Goal: Communication & Community: Answer question/provide support

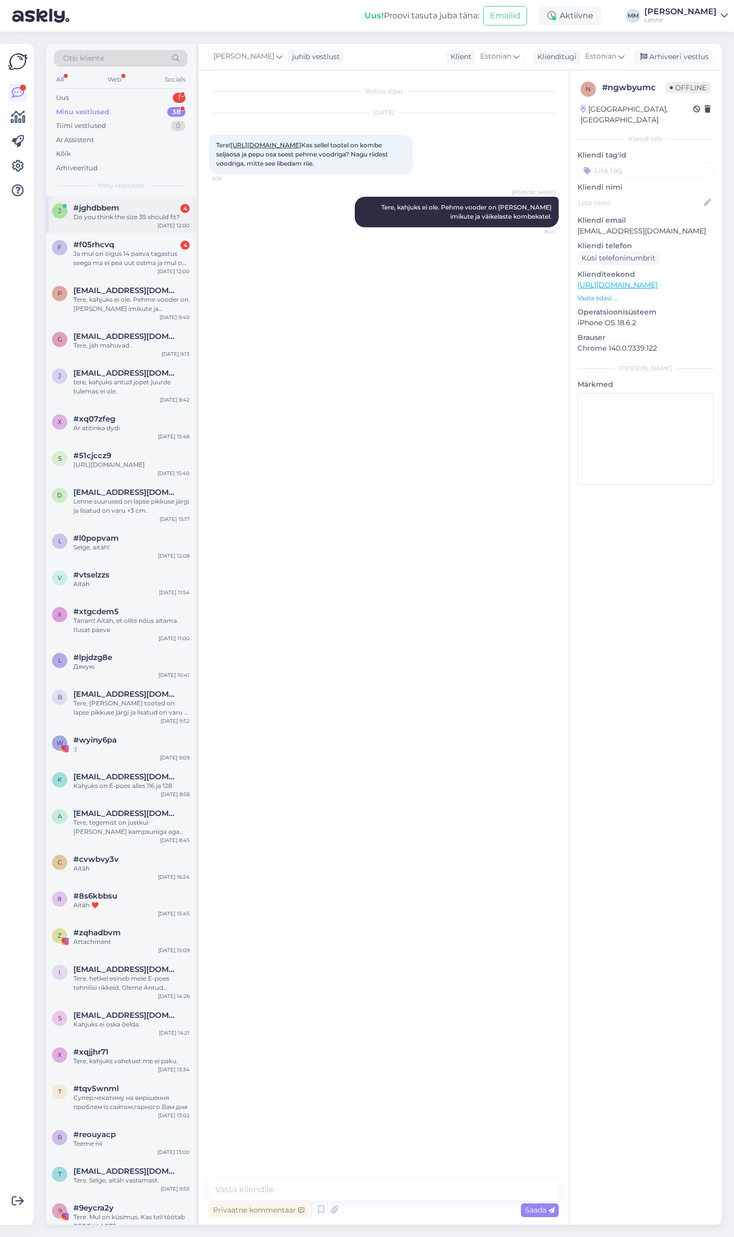
click at [126, 221] on div "Do you think the size 35 should fit?" at bounding box center [131, 217] width 116 height 9
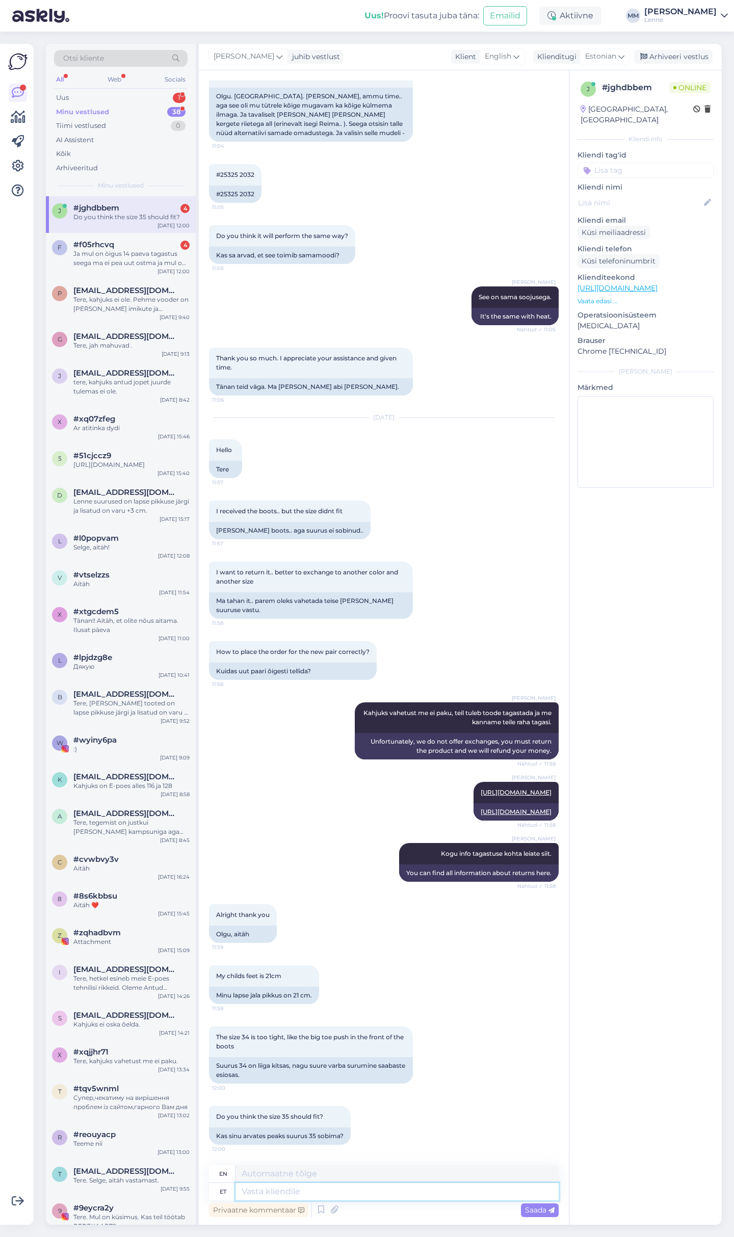
click at [336, 1187] on textarea at bounding box center [397, 1191] width 323 height 17
type textarea "Kas t"
type textarea "Is"
type textarea "Kas tegemist o"
type textarea "Is it a matter of"
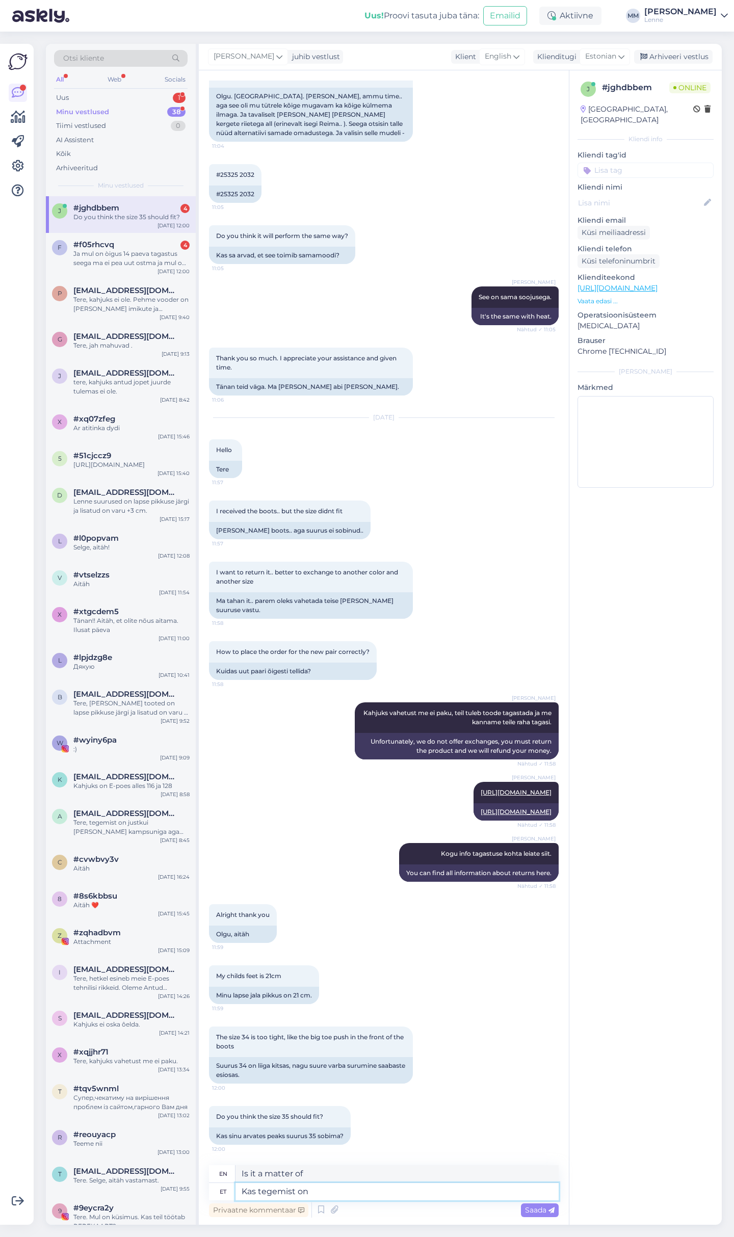
type textarea "Kas tegemist on"
type textarea "Is it"
type textarea "Kas tegemist on talvesaabastega"
type textarea "Are these winter boots?"
type textarea "Kas tegemist on talvesaabastega ?"
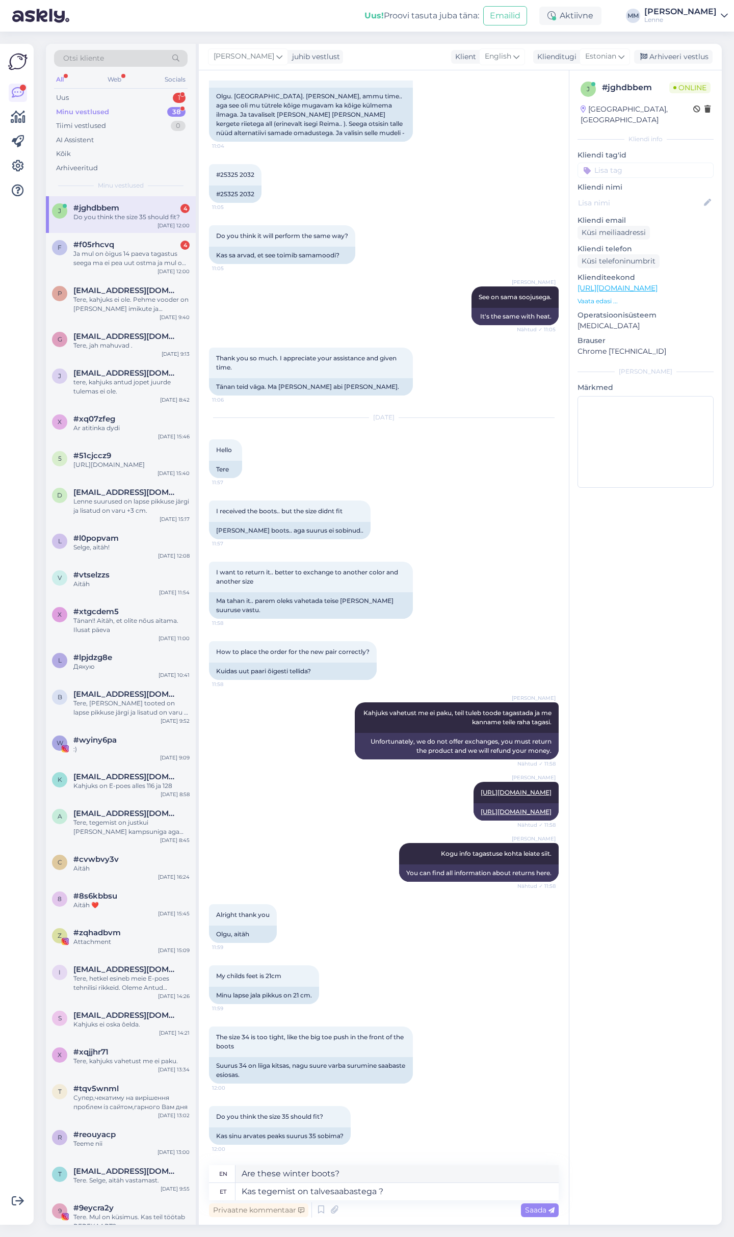
click at [538, 1211] on span "Saada" at bounding box center [540, 1210] width 30 height 9
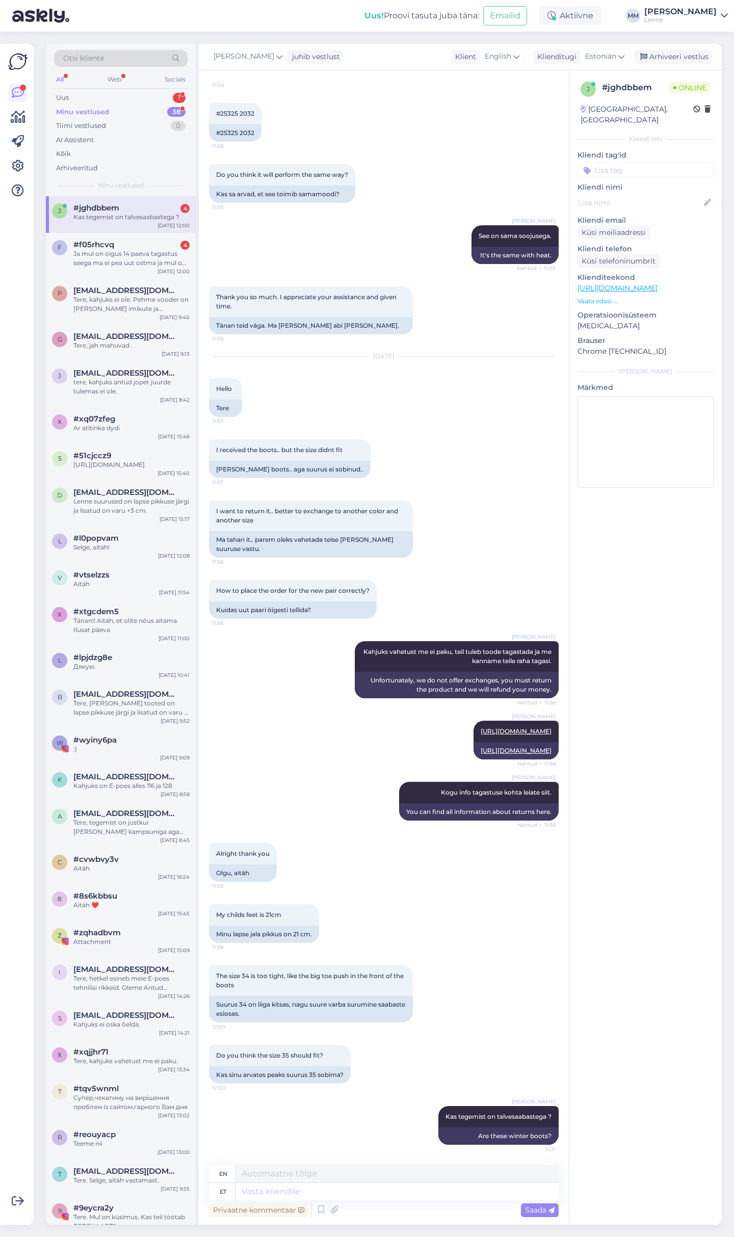
scroll to position [1952, 0]
click at [134, 253] on div "Ja mul on òigus 14 paeva tagastus seega ma ei pea uut ostma ja mul on oigus sam…" at bounding box center [131, 258] width 116 height 18
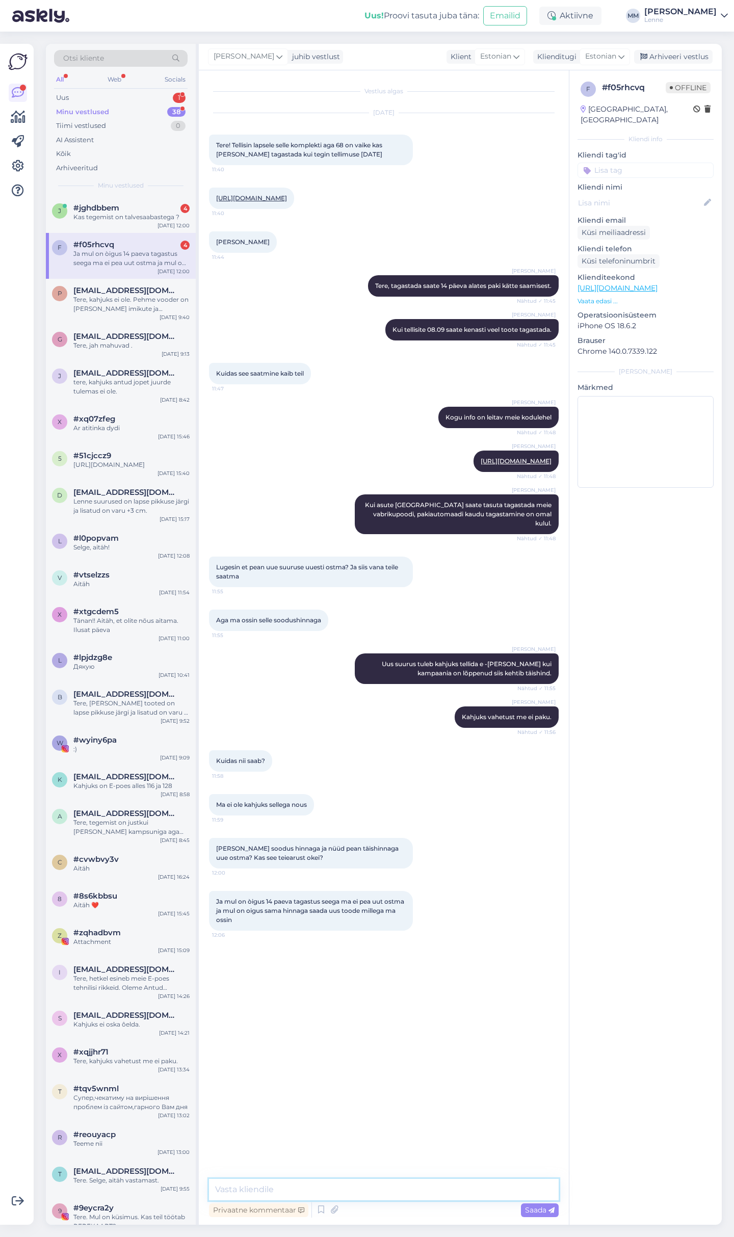
click at [310, 1194] on textarea at bounding box center [384, 1189] width 350 height 21
type textarea "Kahjuks on sellised meie e-poes tingimused."
paste textarea "Kampaania ajal ostetud toodete vahetuseks tuleb samuti tagastada tooted tagastu…"
type textarea "Kampaania ajal ostetud toodete vahetuseks tuleb samuti tagastada tooted tagastu…"
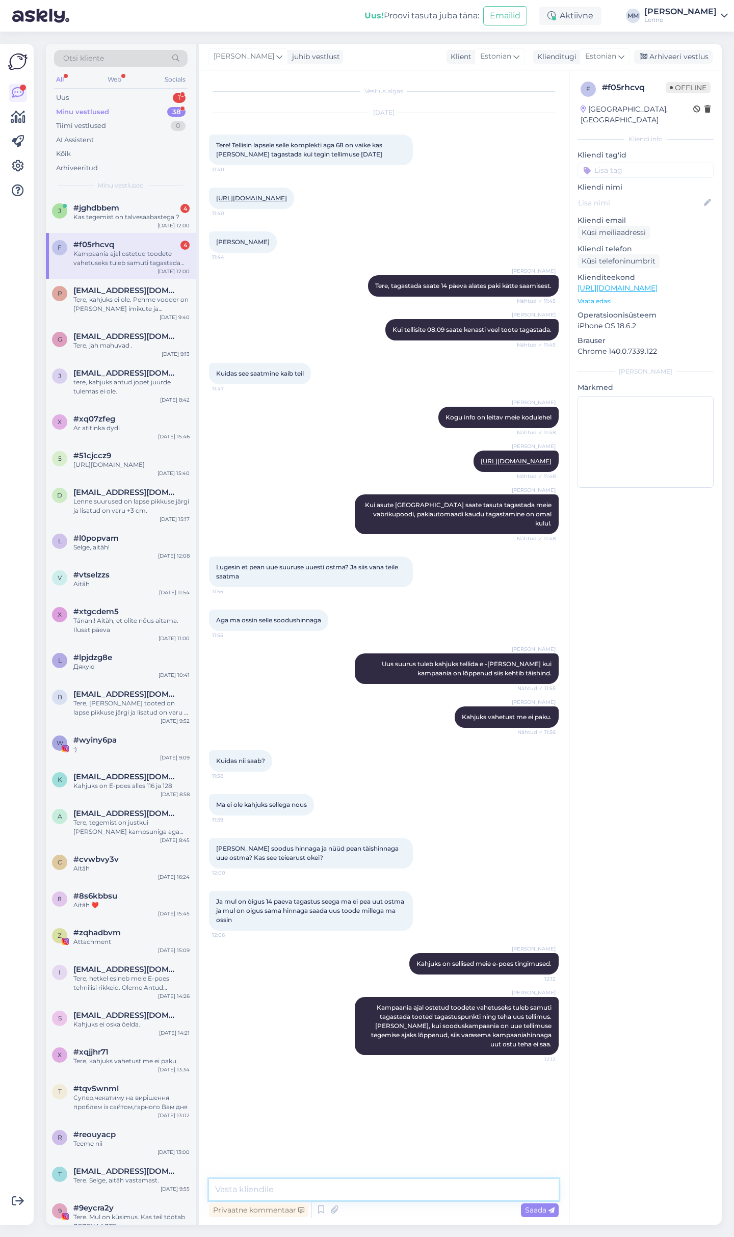
click at [266, 1189] on textarea at bounding box center [384, 1189] width 350 height 21
paste textarea "Too või postita mittesobiv toode 14 päeva jooksul sulle kõige paremini sobivass…"
type textarea "Too või postita mittesobiv toode 14 päeva jooksul sulle kõige paremini sobivass…"
click at [101, 203] on span "#jghdbbem" at bounding box center [96, 207] width 46 height 9
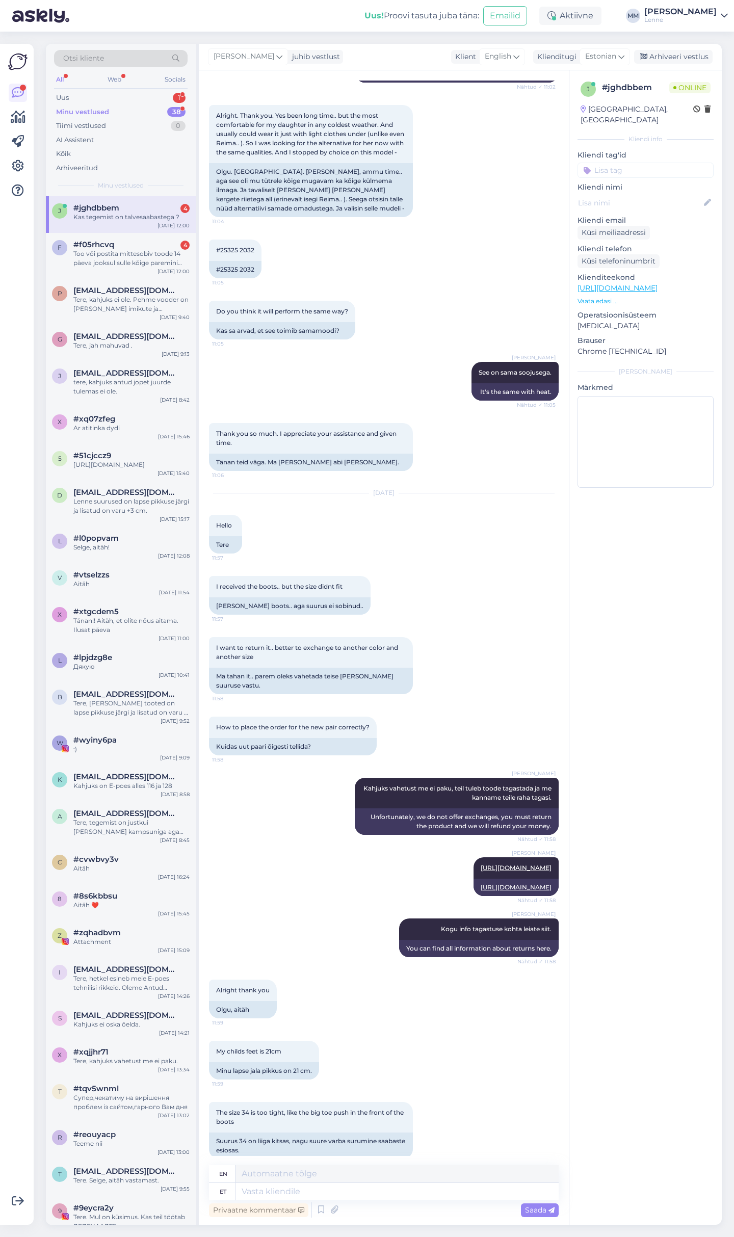
scroll to position [1952, 0]
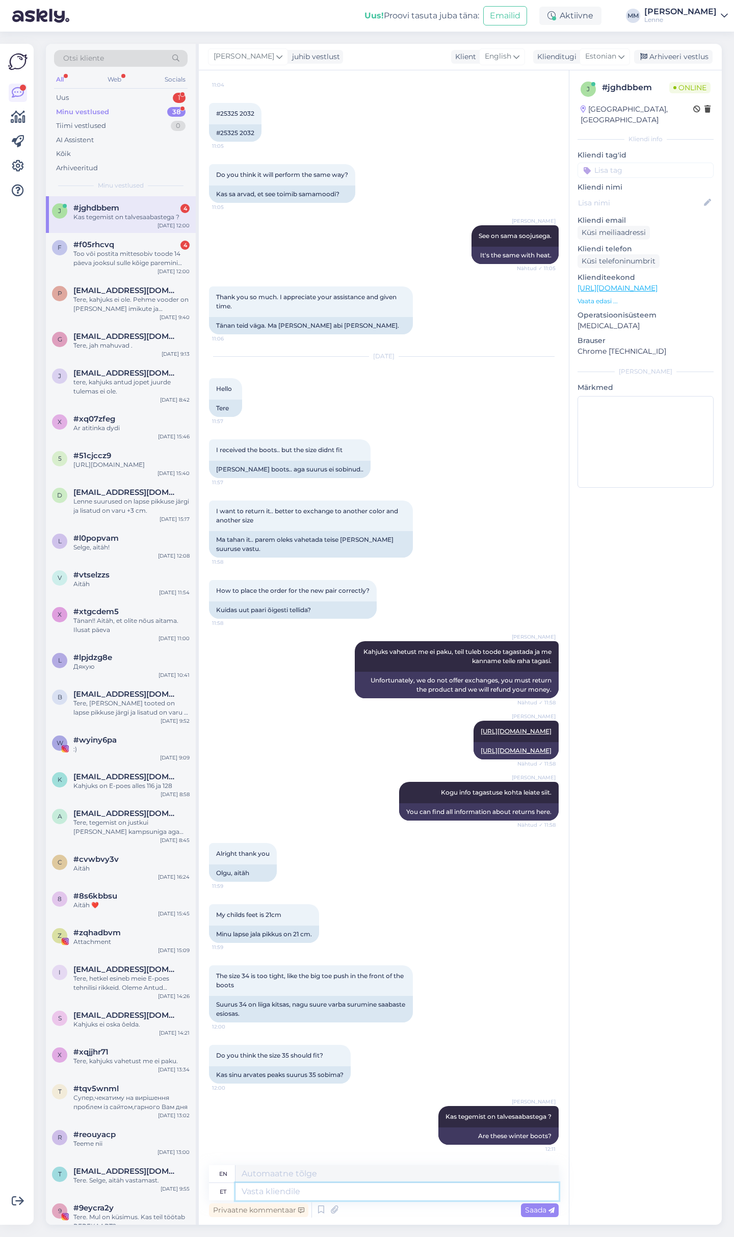
click at [283, 1190] on textarea at bounding box center [397, 1191] width 323 height 17
type textarea "Soovitame"
type textarea "We recommend"
type textarea "Soovitame valida s"
type textarea "We recommend choosing"
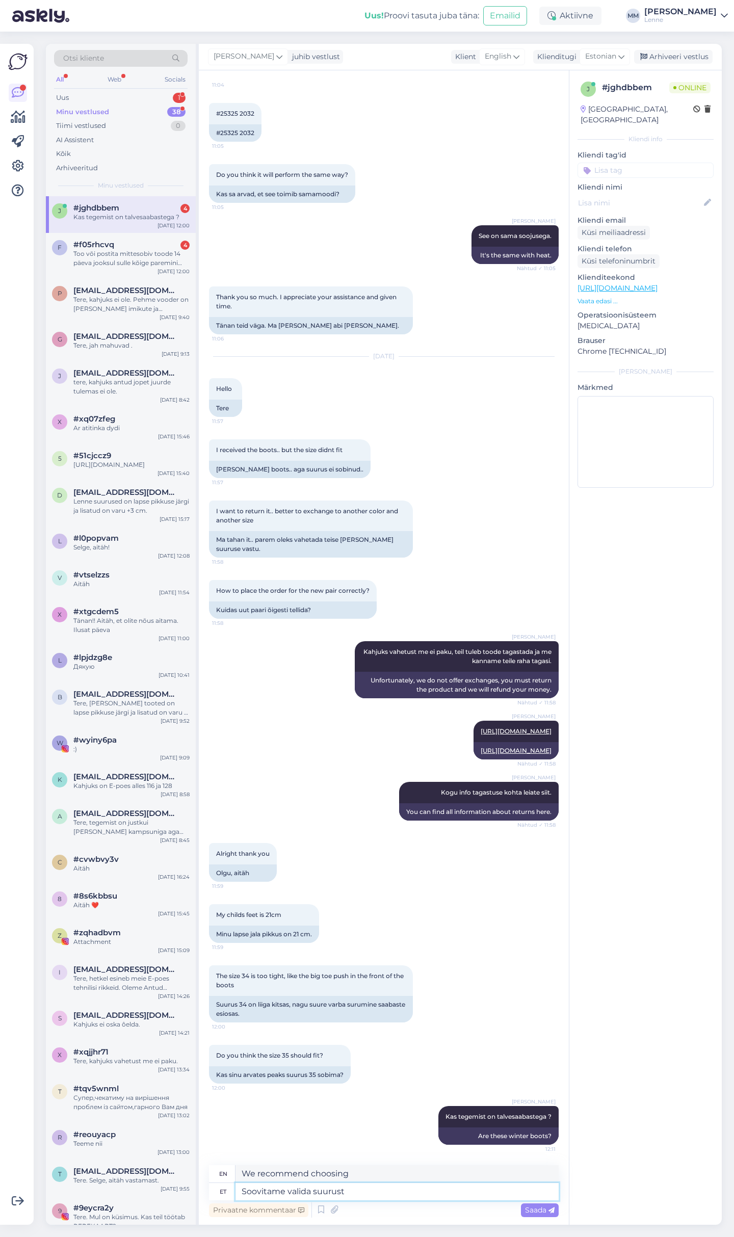
type textarea "Soovitame valida suurust"
type textarea "We recommend choosing a size"
type textarea "Soovitame valida suurust vastavalt"
type textarea "We recommend choosing the size accordingly"
type textarea "Soovitame valida suurust vastavalt lapse j"
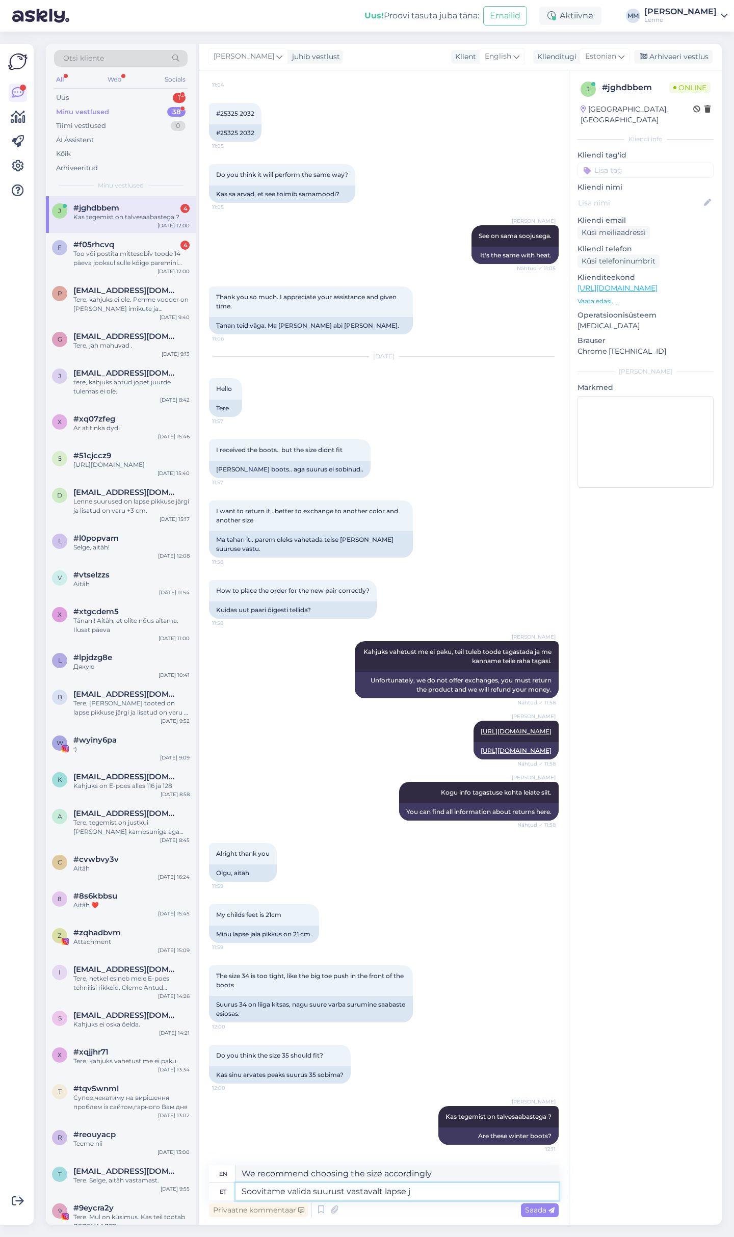
type textarea "We recommend choosing the size according to the child's"
type textarea "Soovitame valida suurust vastavalt lapse jalamõõdule j"
type textarea "We recommend choosing a size according to the child's foot size."
type textarea "Soovitame valida suurust vastavalt lapse jalamõõdule ja l"
type textarea "We recommend choosing the size according to the child's foot size and"
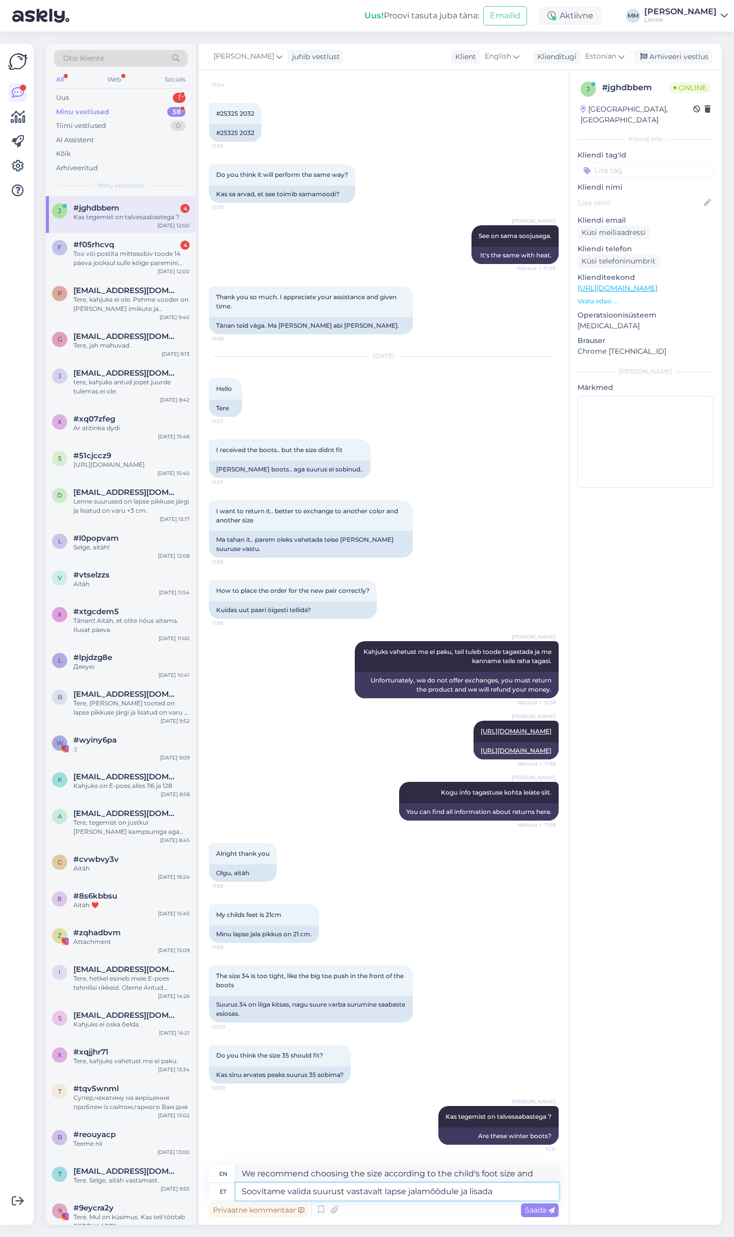
type textarea "Soovitame valida suurust vastavalt lapse jalamõõdule ja lisada s"
type textarea "We recommend choosing the size according to the child's foot size and adding"
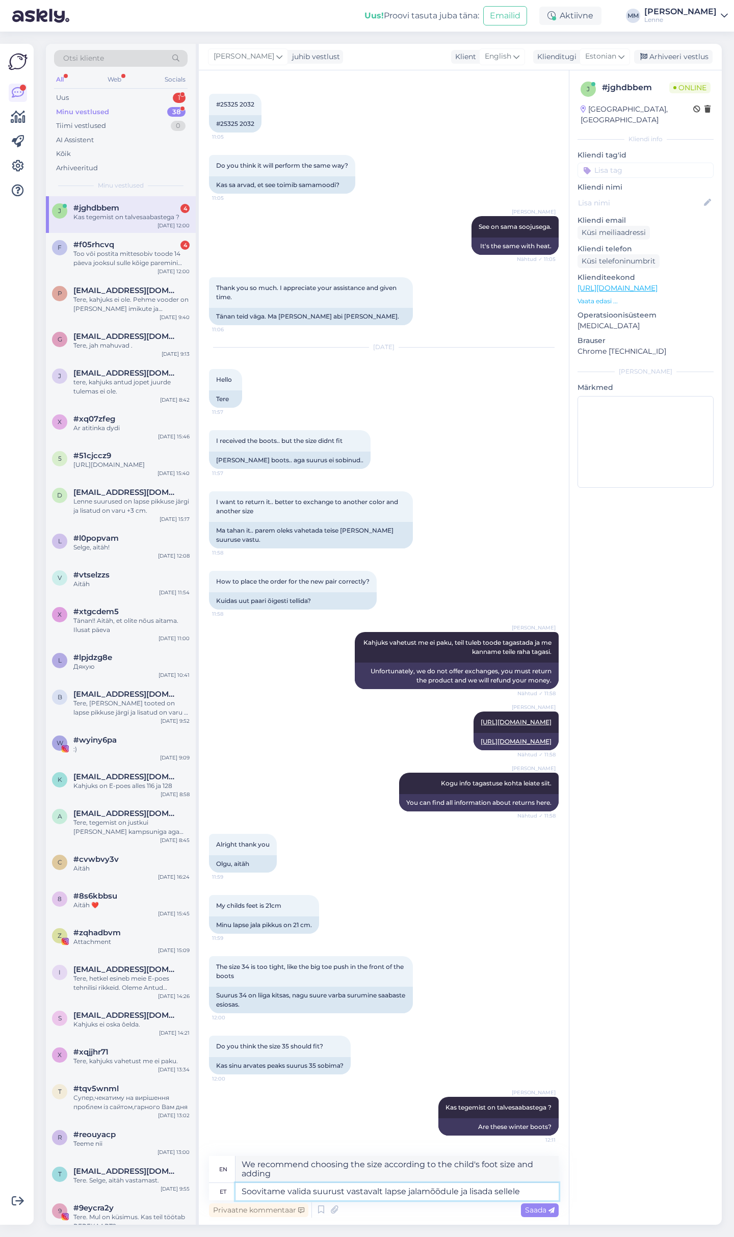
type textarea "Soovitame valida suurust vastavalt lapse jalamõõdule ja lisada sellele v"
type textarea "We recommend choosing a size based on the child's foot size and adding"
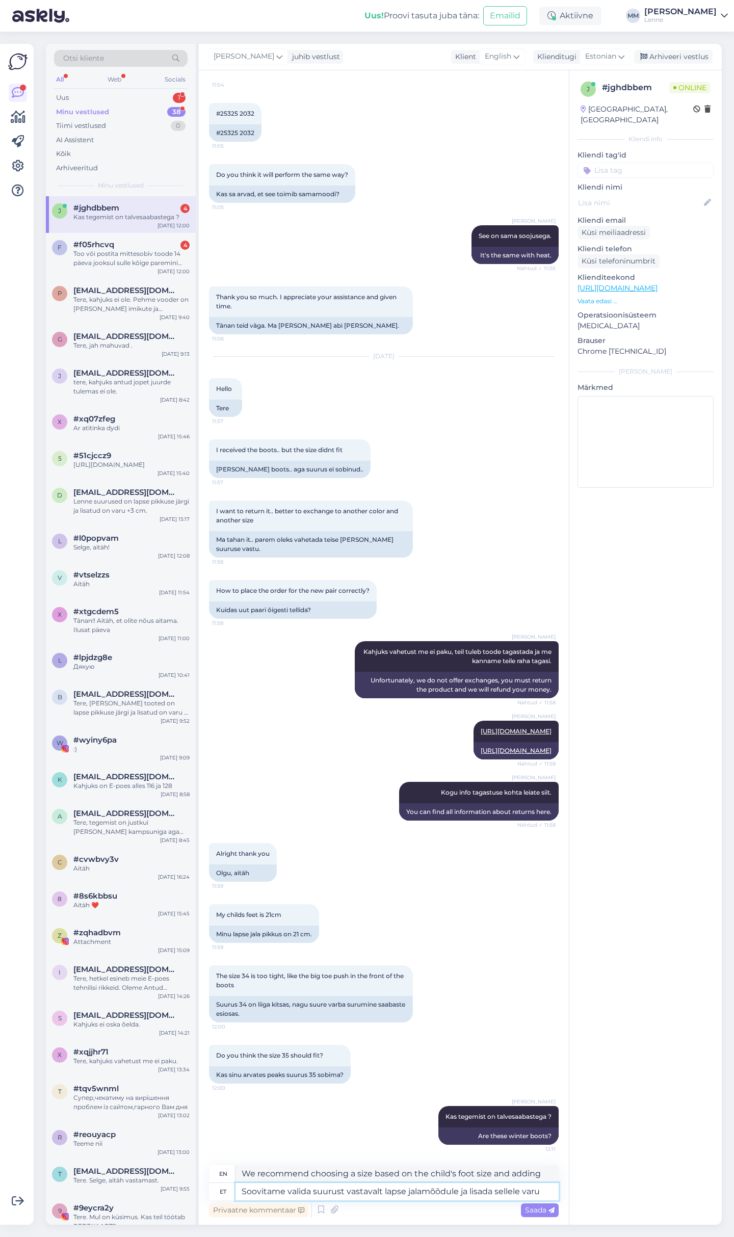
type textarea "Soovitame valida suurust vastavalt lapse jalamõõdule ja lisada sellele varu"
type textarea "We recommend choosing a size based on your child's foot size and adding a margi…"
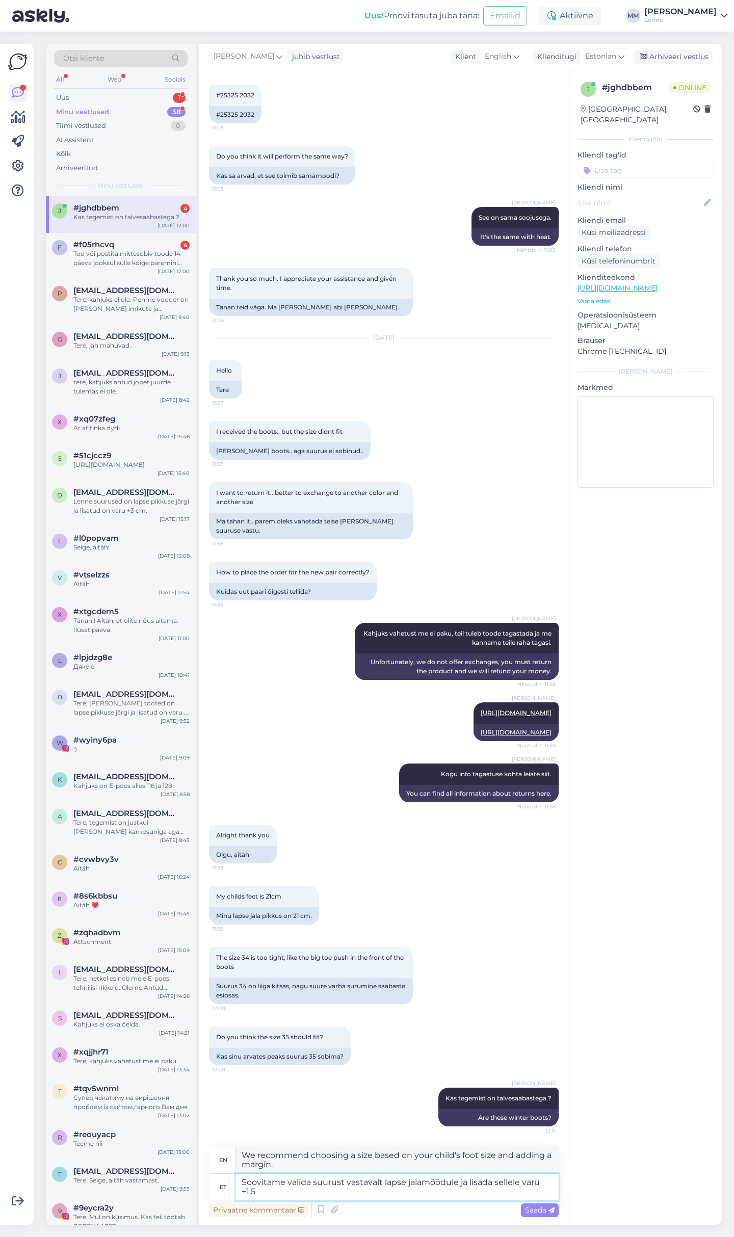
type textarea "Soovitame valida suurust vastavalt lapse jalamõõdule ja lisada sellele varu +1,…"
type textarea "We recommend choosing the size according to the child's foot size and adding +1…"
type textarea "Soovitame valida suurust vastavalt lapse jalamõõdule ja lisada sellele varu +1,…"
type textarea "We recommend choosing the size according to the child's foot size and adding +1…"
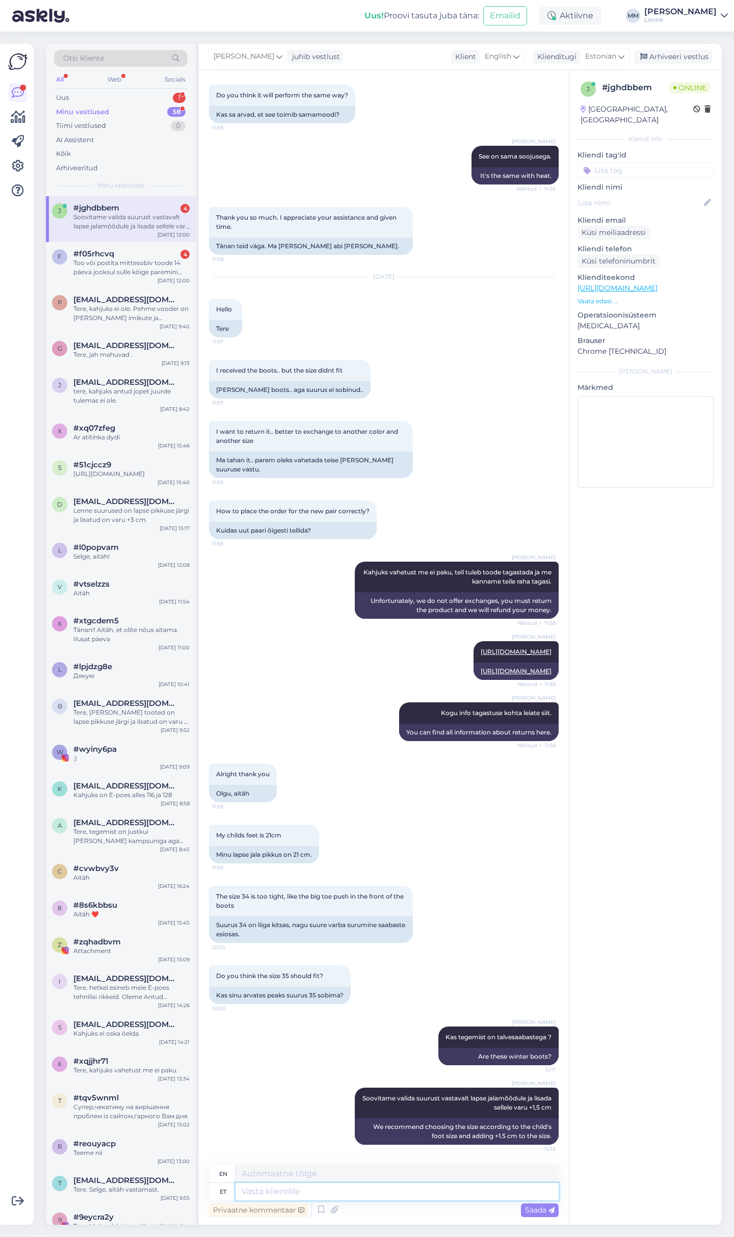
scroll to position [2031, 0]
click at [303, 1189] on textarea at bounding box center [397, 1191] width 323 height 17
type textarea "Siis o"
type textarea "Then"
type textarea "Siis oleks s"
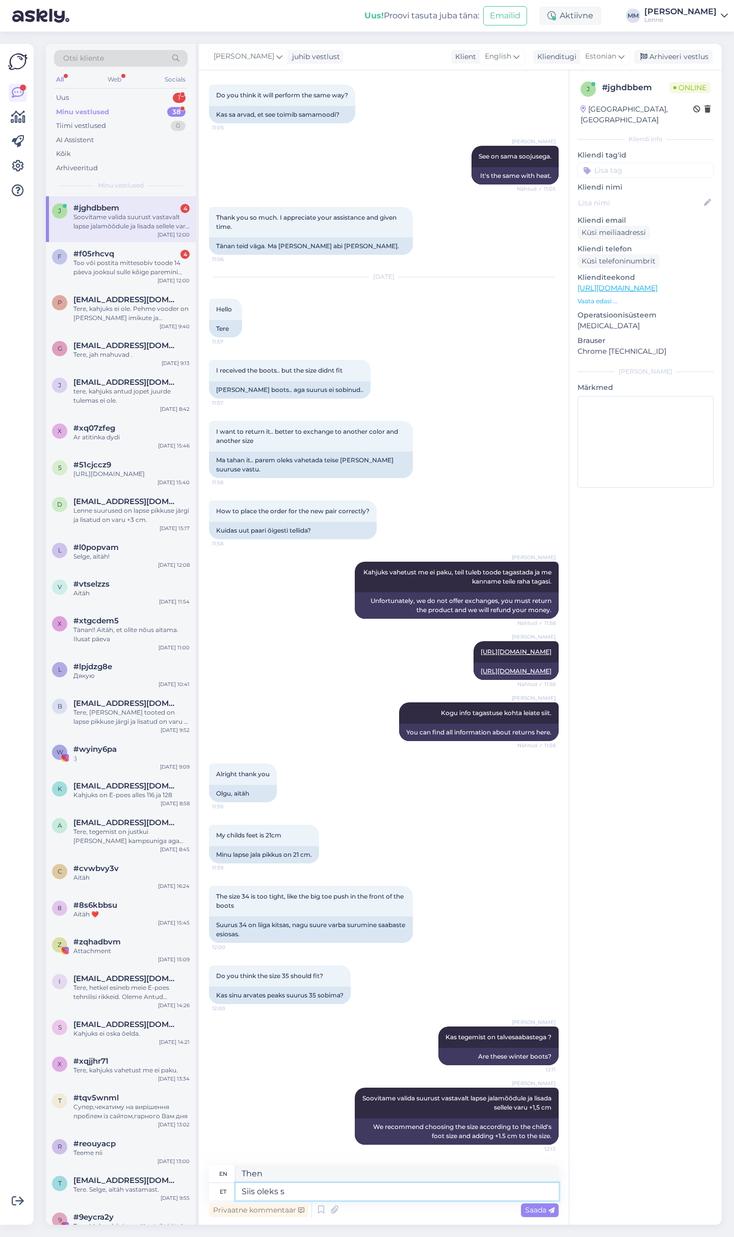
type textarea "Then it would be"
type textarea "Siis oleks sobilik"
type textarea "Then it would be appropriate"
type textarea "Siis oleks sobilik suurus"
type textarea "Then the size would be appropriate."
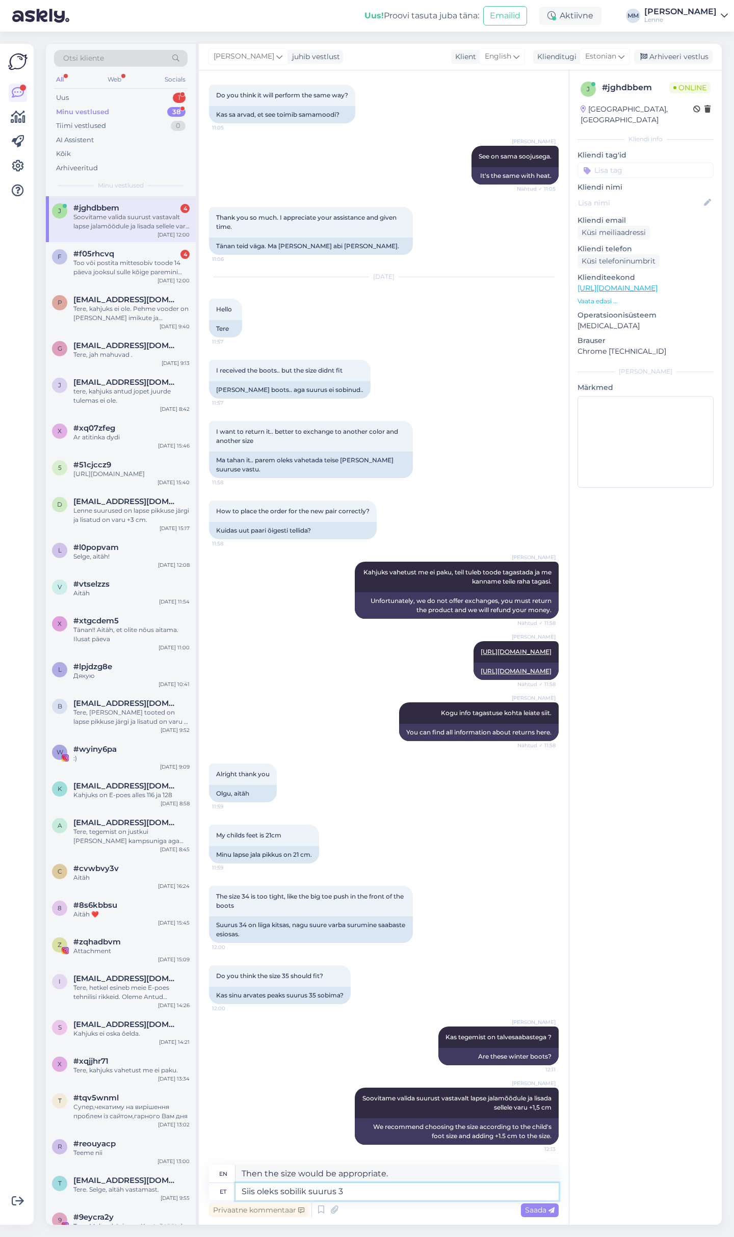
type textarea "Siis oleks sobilik suurus 35"
type textarea "Then size 35 would be suitable."
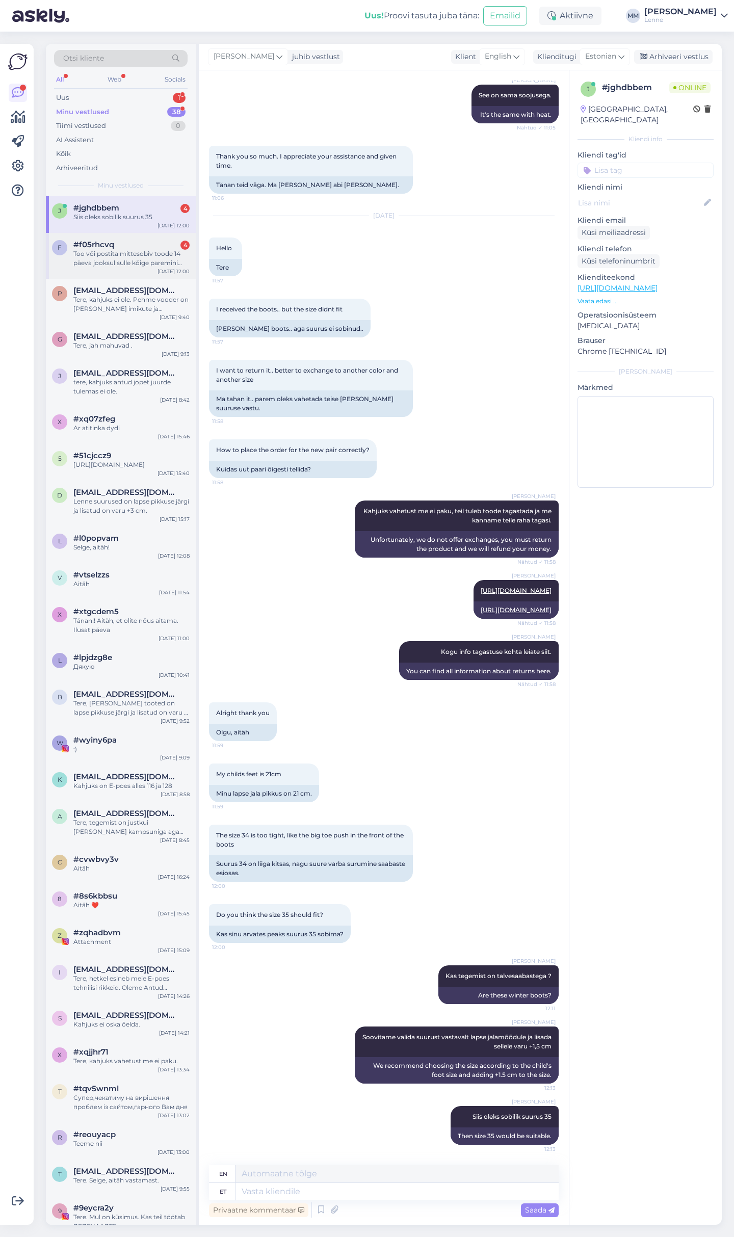
click at [130, 264] on div "Too või postita mittesobiv toode 14 päeva jooksul sulle kõige paremini sobivass…" at bounding box center [131, 258] width 116 height 18
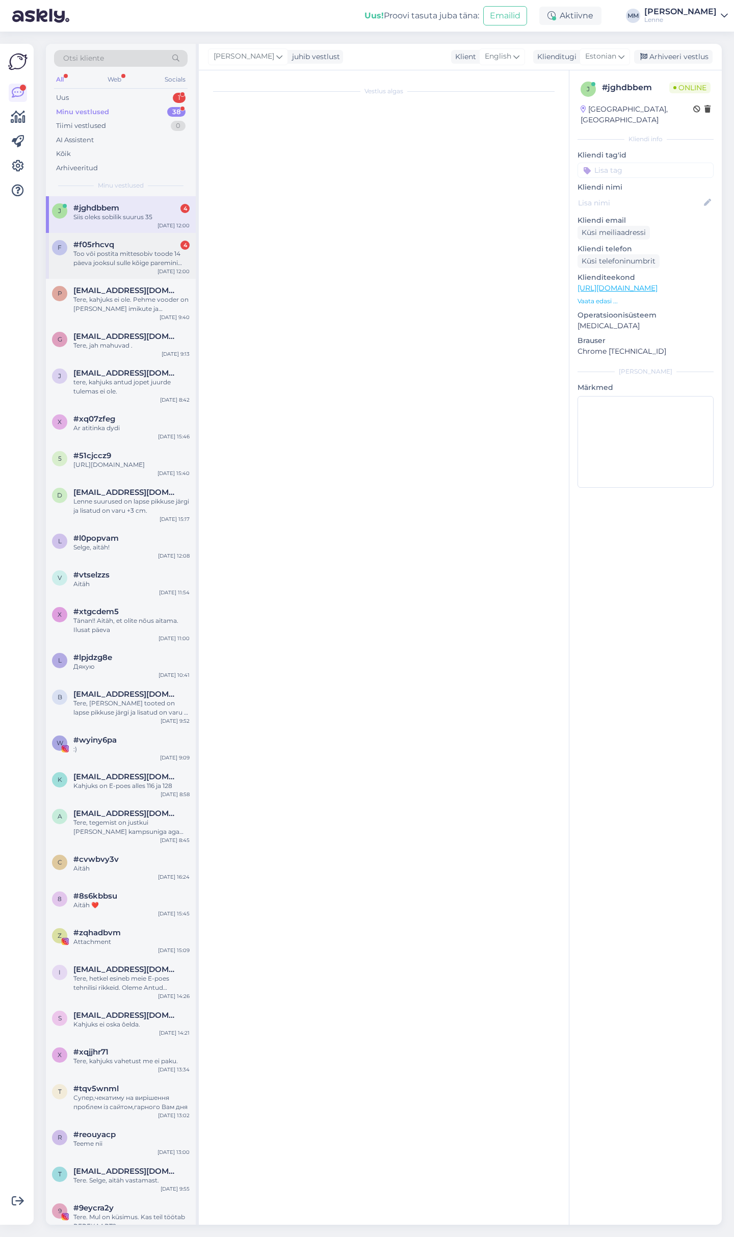
scroll to position [0, 0]
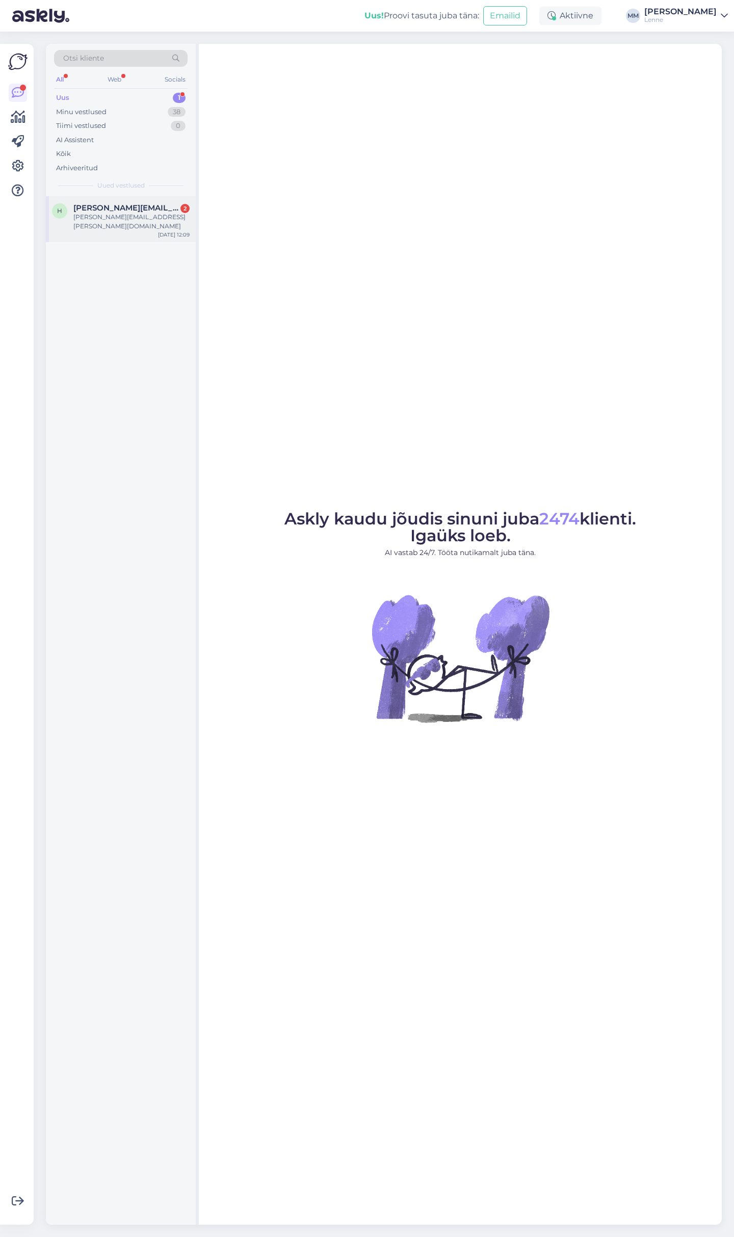
click at [136, 208] on span "helen.laine@outlook.com" at bounding box center [126, 207] width 106 height 9
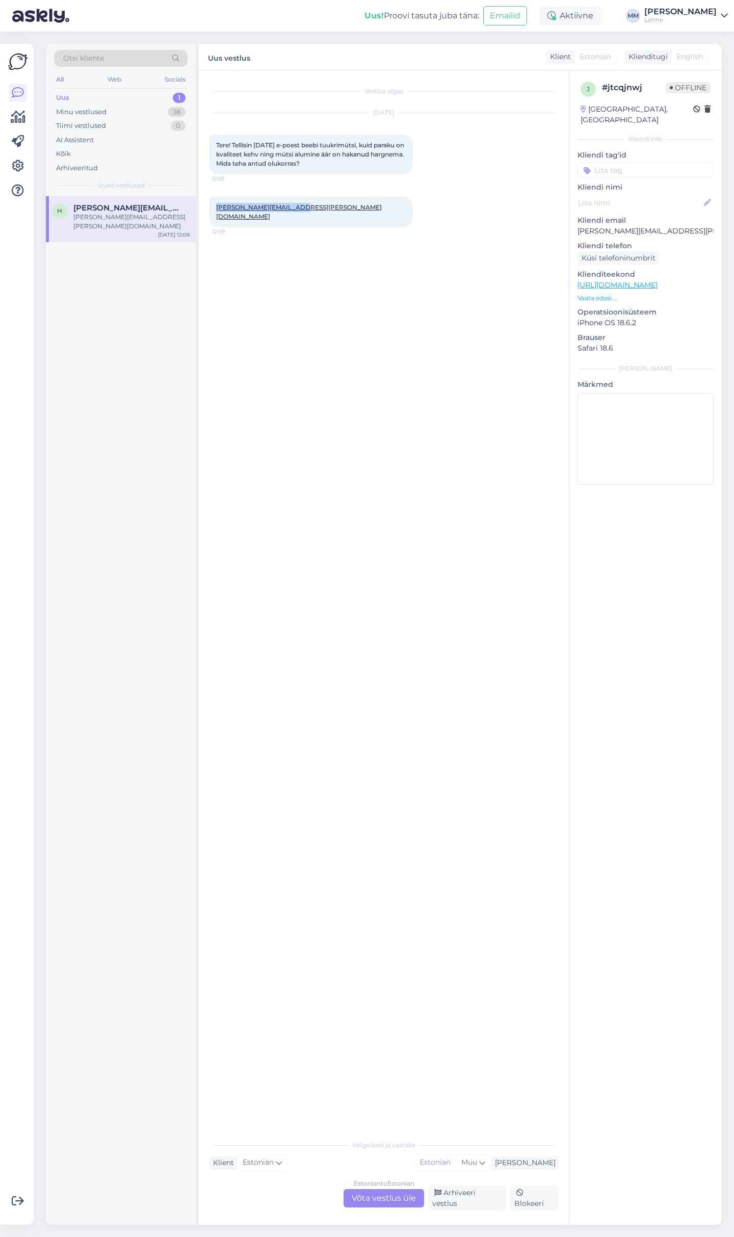
drag, startPoint x: 301, startPoint y: 208, endPoint x: 209, endPoint y: 209, distance: 92.3
click at [209, 209] on div "Vestlus algas Sep 17 2025 Tere! Tellisin 18.august e-poest beebi tuukrimütsi, k…" at bounding box center [388, 603] width 359 height 1045
copy link "Helen.laine@outlook.com"
click at [417, 1207] on div "Estonian to Estonian Võta vestlus üle" at bounding box center [384, 1198] width 81 height 18
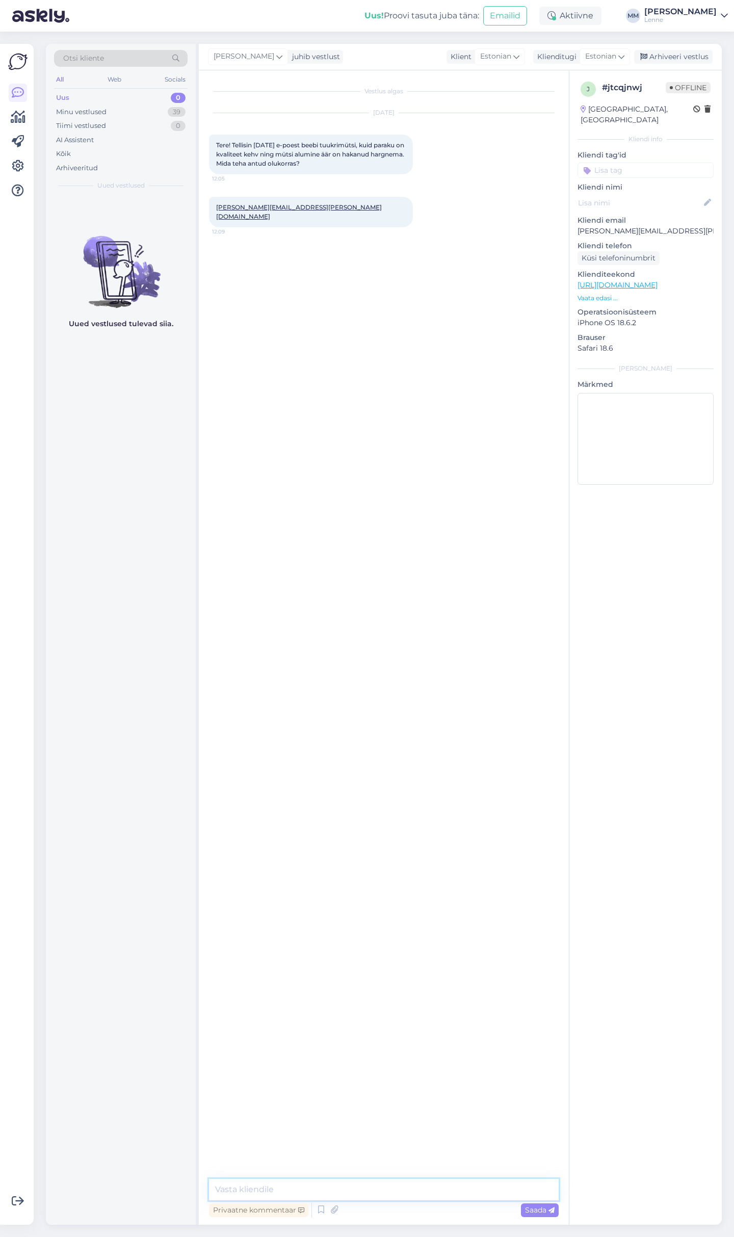
click at [375, 1195] on textarea at bounding box center [384, 1189] width 350 height 21
type textarea "Tere, palun kirjutage meile epood@lenne.ee ja lisage juurde ka fotod."
type textarea "Saame kas toote parandada või vormistame tagasimakse."
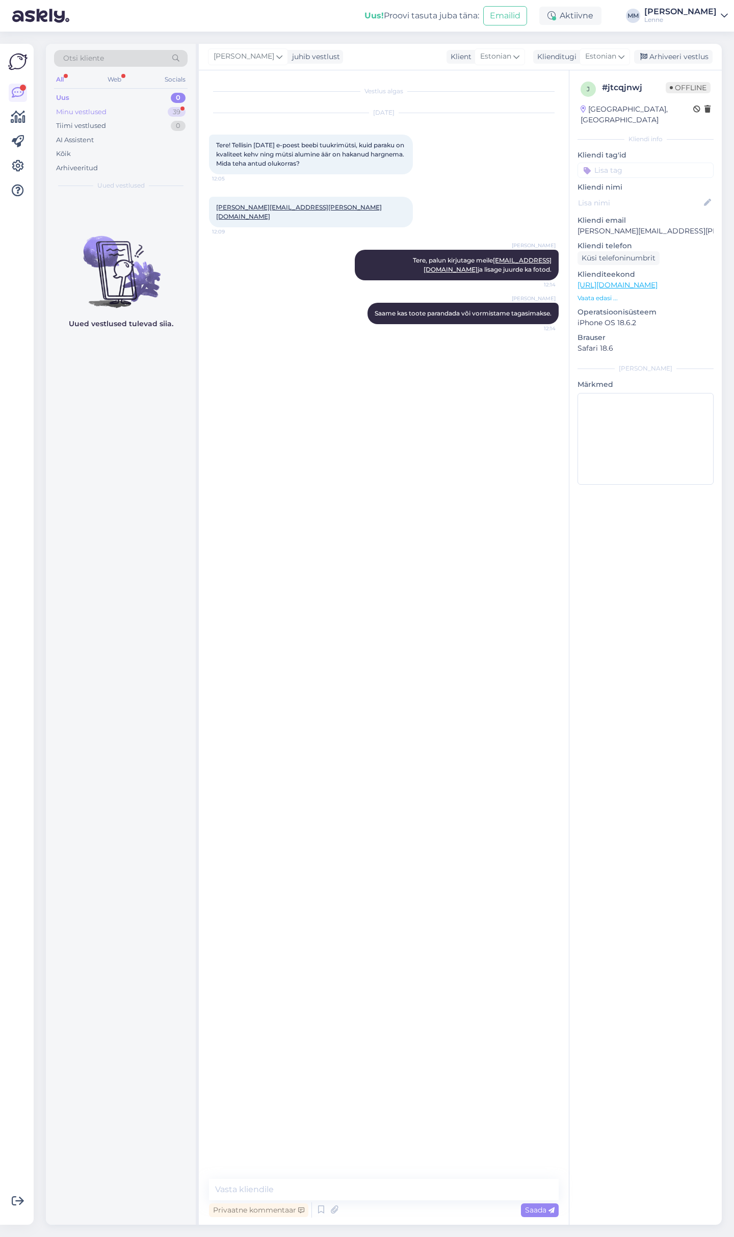
click at [97, 111] on div "Minu vestlused" at bounding box center [81, 112] width 50 height 10
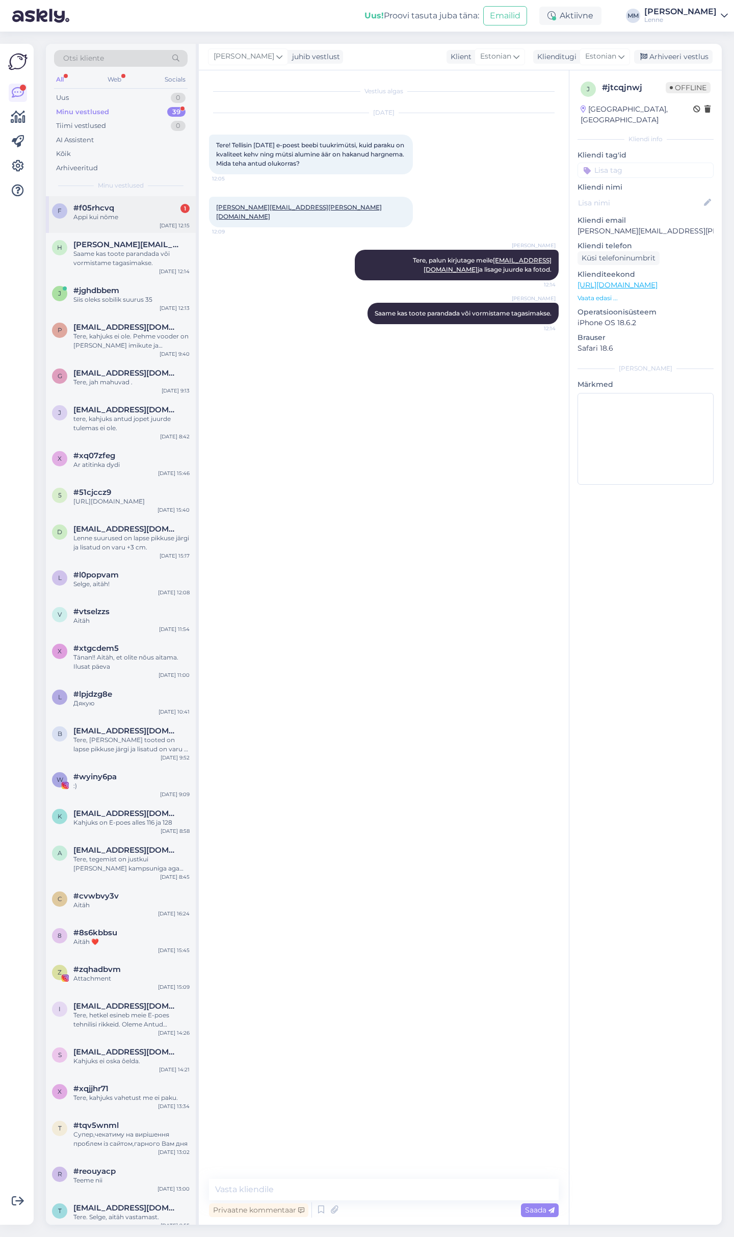
click at [114, 207] on span "#f05rhcvq" at bounding box center [93, 207] width 41 height 9
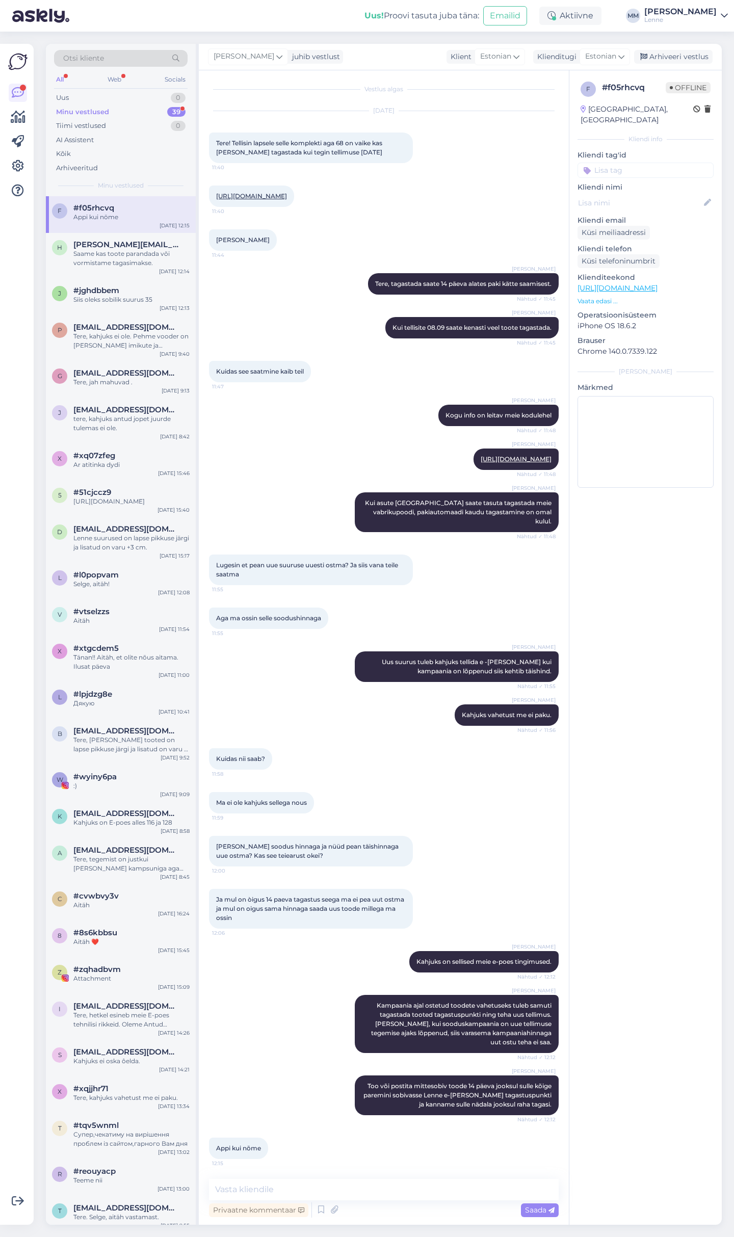
click at [129, 113] on div "Minu vestlused 39" at bounding box center [121, 112] width 134 height 14
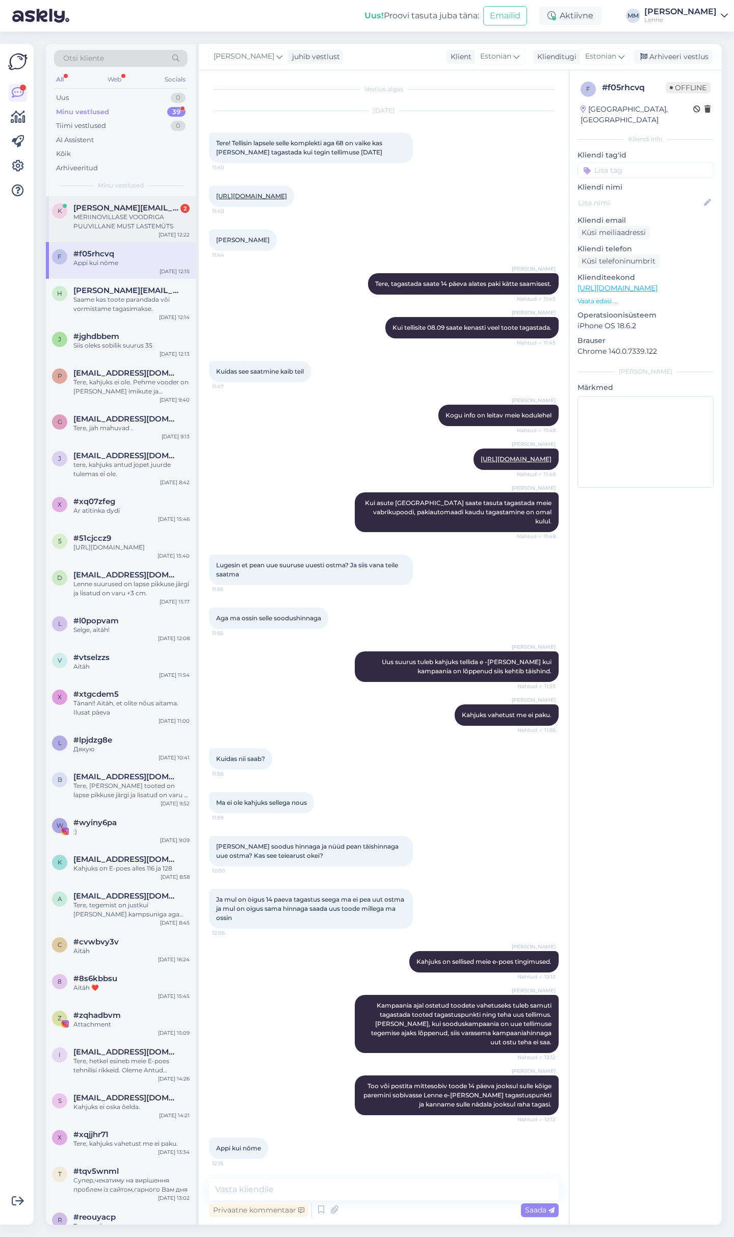
click at [129, 207] on span "[PERSON_NAME][EMAIL_ADDRESS][DOMAIN_NAME]" at bounding box center [126, 207] width 106 height 9
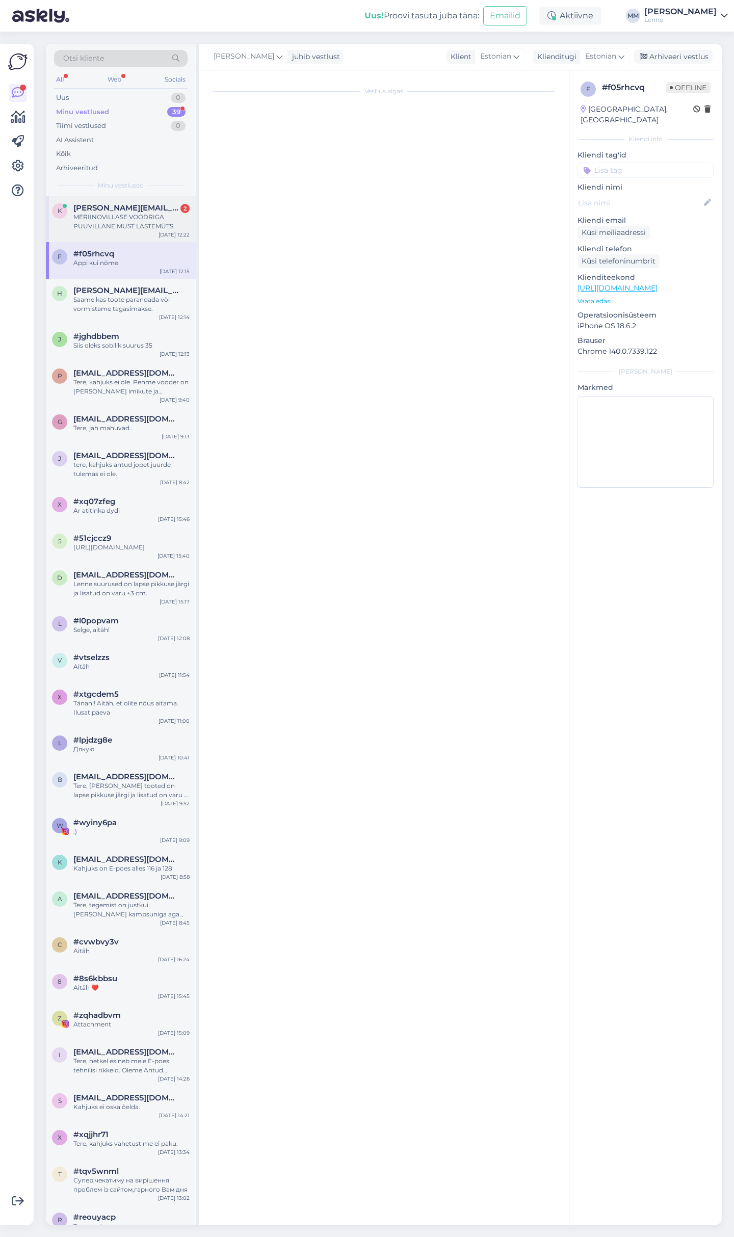
scroll to position [0, 0]
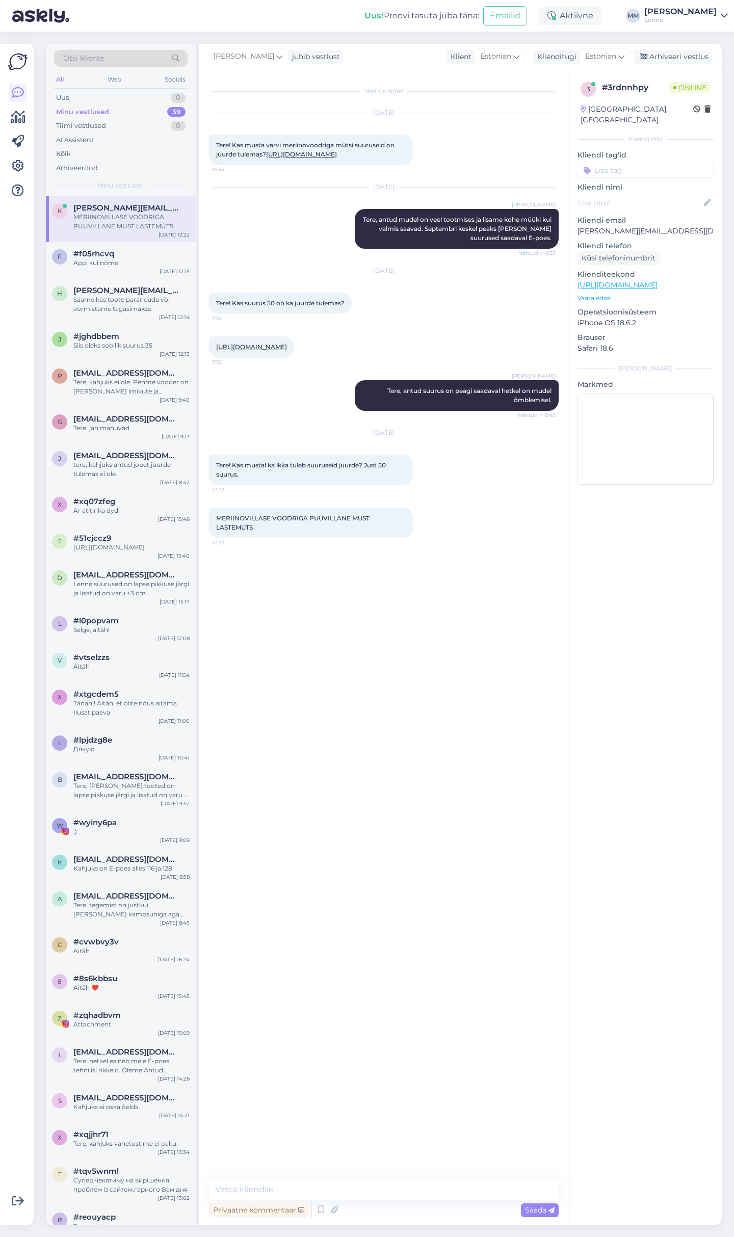
click at [658, 280] on link "https://lenne.ee/mudel/25678c-042/" at bounding box center [618, 284] width 80 height 9
click at [231, 1194] on textarea at bounding box center [384, 1189] width 350 height 21
type textarea "Tere ja mütsid lisame kohe e-poodi"
